Goal: Navigation & Orientation: Find specific page/section

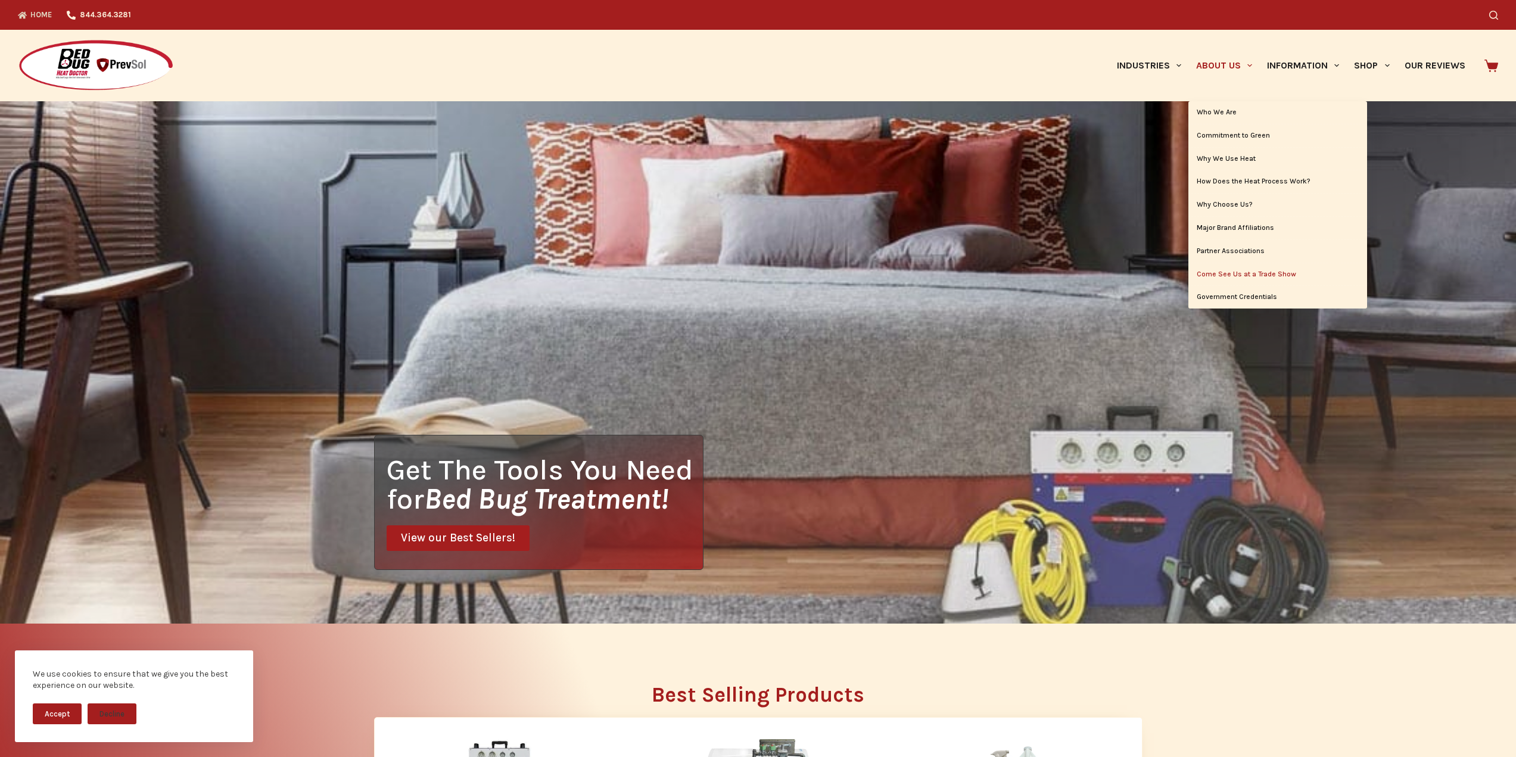
click at [1239, 275] on link "Come See Us at a Trade Show" at bounding box center [1277, 274] width 179 height 23
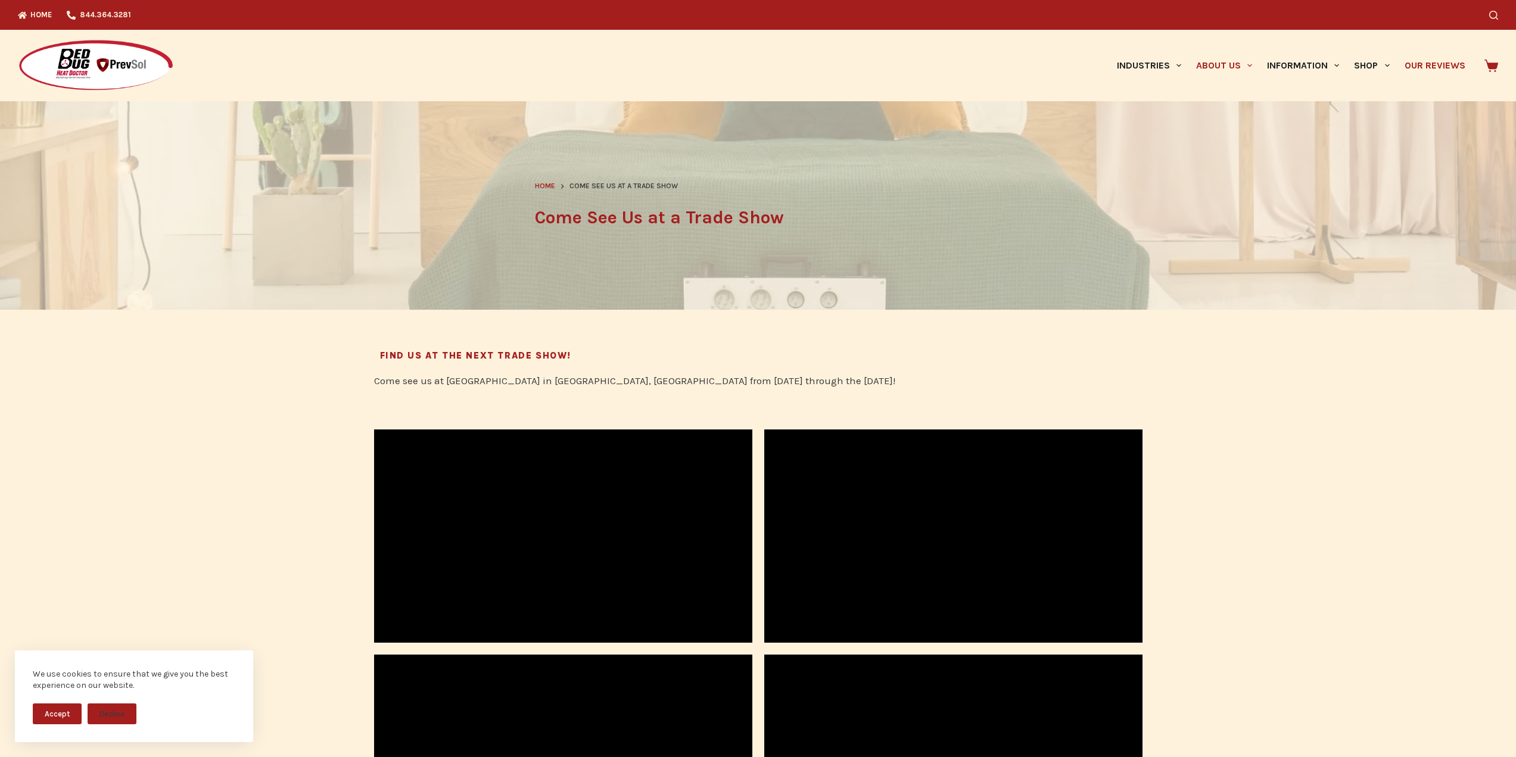
click at [1439, 67] on link "Our Reviews" at bounding box center [1435, 65] width 76 height 71
